Goal: Task Accomplishment & Management: Complete application form

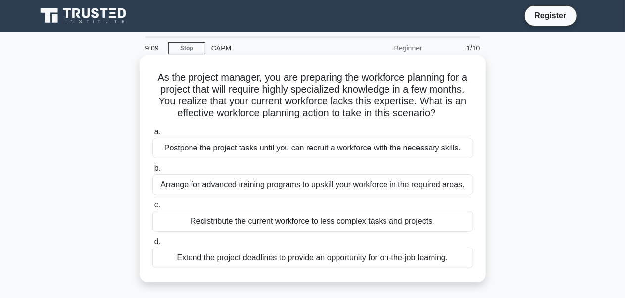
click at [327, 189] on div "Arrange for advanced training programs to upskill your workforce in the require…" at bounding box center [312, 184] width 321 height 21
click at [152, 172] on input "b. Arrange for advanced training programs to upskill your workforce in the requ…" at bounding box center [152, 168] width 0 height 6
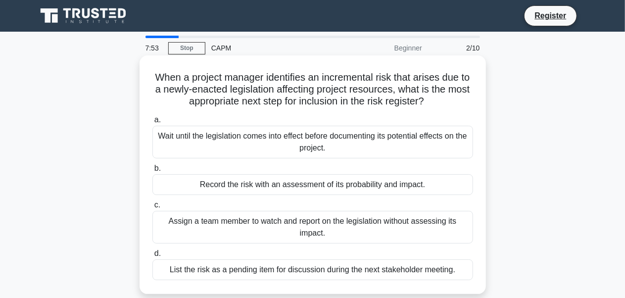
click at [338, 188] on div "Record the risk with an assessment of its probability and impact." at bounding box center [312, 184] width 321 height 21
click at [152, 172] on input "b. Record the risk with an assessment of its probability and impact." at bounding box center [152, 168] width 0 height 6
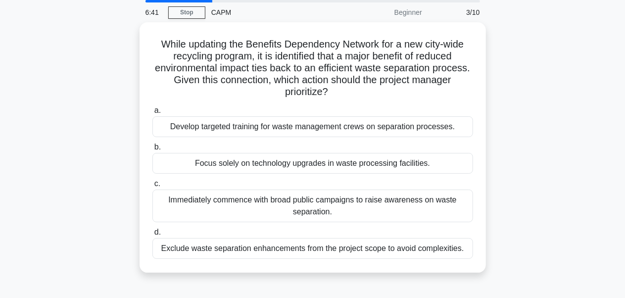
scroll to position [37, 0]
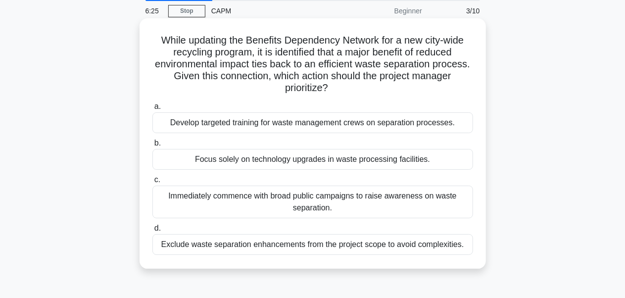
click at [310, 137] on div "a. Develop targeted training for waste management crews on separation processes…" at bounding box center [312, 177] width 332 height 158
click at [317, 123] on div "Develop targeted training for waste management crews on separation processes." at bounding box center [312, 122] width 321 height 21
click at [152, 110] on input "a. Develop targeted training for waste management crews on separation processes." at bounding box center [152, 106] width 0 height 6
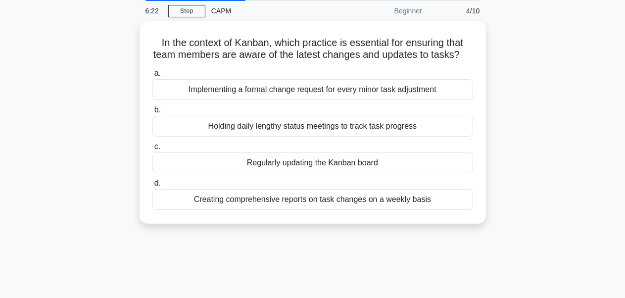
scroll to position [0, 0]
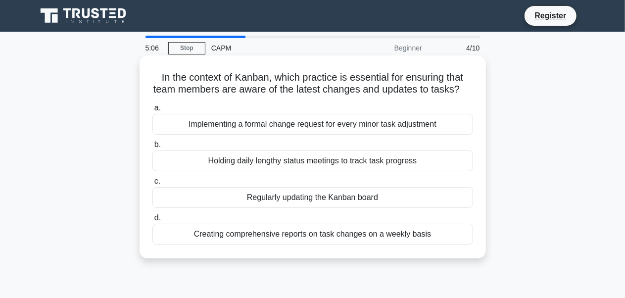
click at [382, 170] on div "Holding daily lengthy status meetings to track task progress" at bounding box center [312, 160] width 321 height 21
click at [152, 148] on input "b. Holding daily lengthy status meetings to track task progress" at bounding box center [152, 144] width 0 height 6
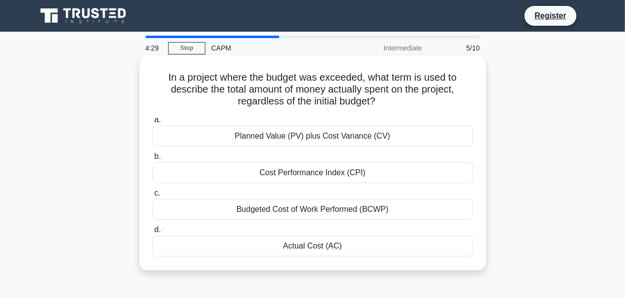
click at [327, 141] on div "Planned Value (PV) plus Cost Variance (CV)" at bounding box center [312, 136] width 321 height 21
click at [152, 123] on input "a. Planned Value (PV) plus Cost Variance (CV)" at bounding box center [152, 120] width 0 height 6
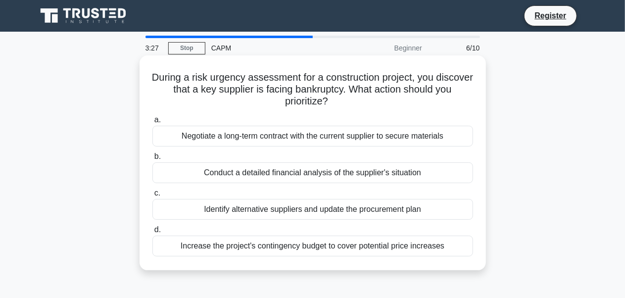
click at [339, 217] on div "Identify alternative suppliers and update the procurement plan" at bounding box center [312, 209] width 321 height 21
click at [152, 196] on input "c. Identify alternative suppliers and update the procurement plan" at bounding box center [152, 193] width 0 height 6
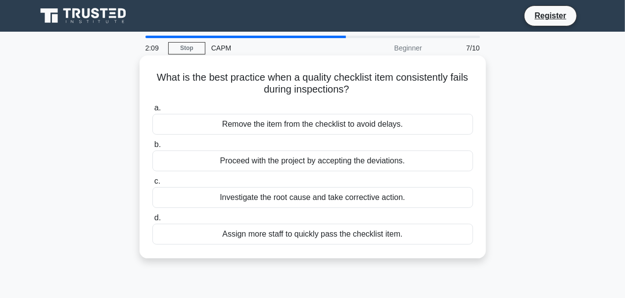
click at [344, 205] on div "Investigate the root cause and take corrective action." at bounding box center [312, 197] width 321 height 21
click at [152, 185] on input "c. Investigate the root cause and take corrective action." at bounding box center [152, 181] width 0 height 6
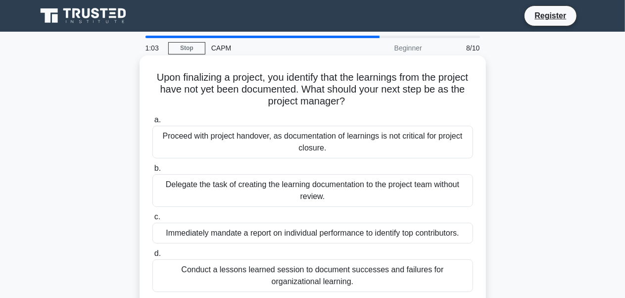
click at [266, 234] on div "Immediately mandate a report on individual performance to identify top contribu…" at bounding box center [312, 233] width 321 height 21
click at [152, 220] on input "c. Immediately mandate a report on individual performance to identify top contr…" at bounding box center [152, 217] width 0 height 6
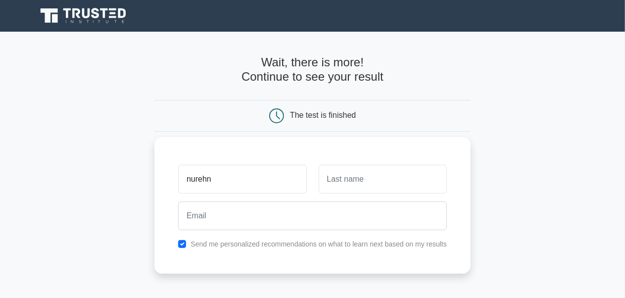
type input "nurehn"
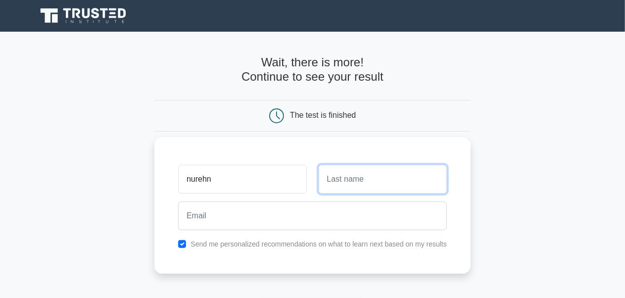
click at [375, 183] on input "text" at bounding box center [383, 179] width 128 height 29
type input "adedeji"
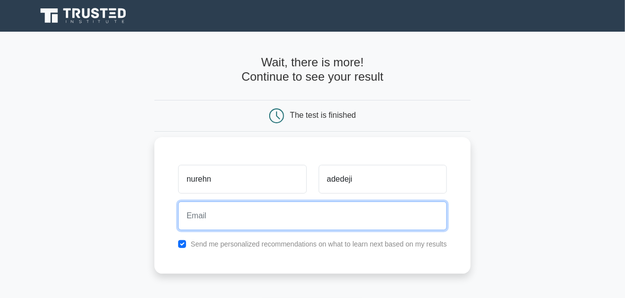
click at [265, 220] on input "email" at bounding box center [312, 215] width 269 height 29
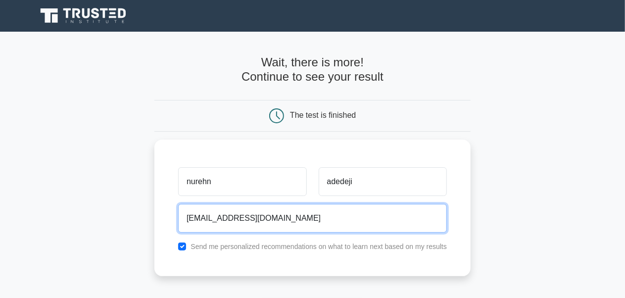
type input "[EMAIL_ADDRESS][DOMAIN_NAME]"
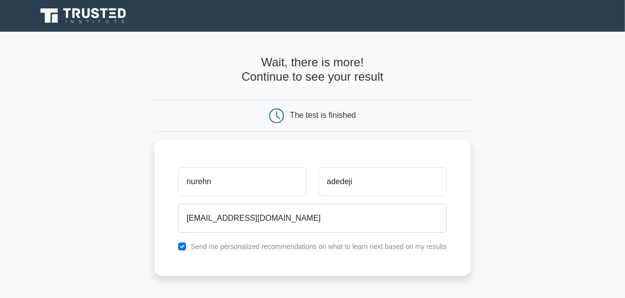
click at [582, 248] on main "Wait, there is more! Continue to see your result The test is finished [GEOGRAPH…" at bounding box center [312, 210] width 625 height 356
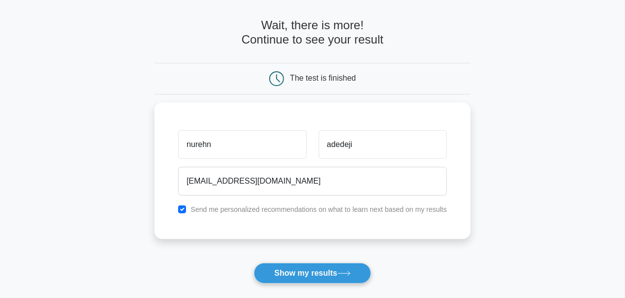
scroll to position [74, 0]
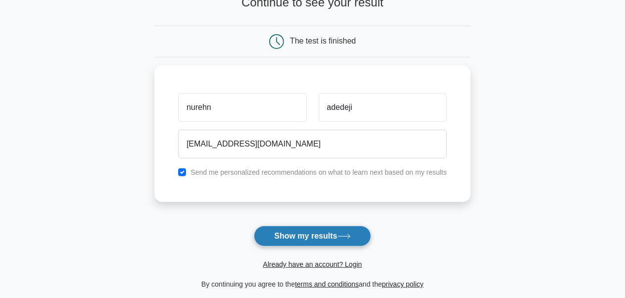
click at [334, 240] on button "Show my results" at bounding box center [312, 236] width 117 height 21
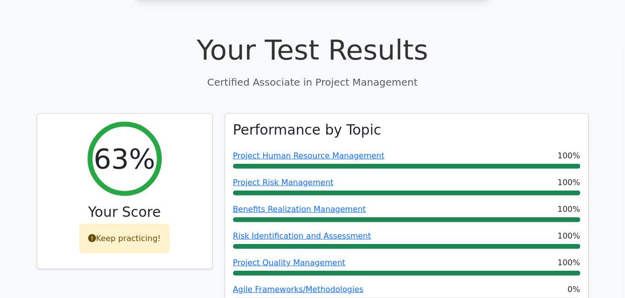
scroll to position [335, 0]
